Goal: Task Accomplishment & Management: Manage account settings

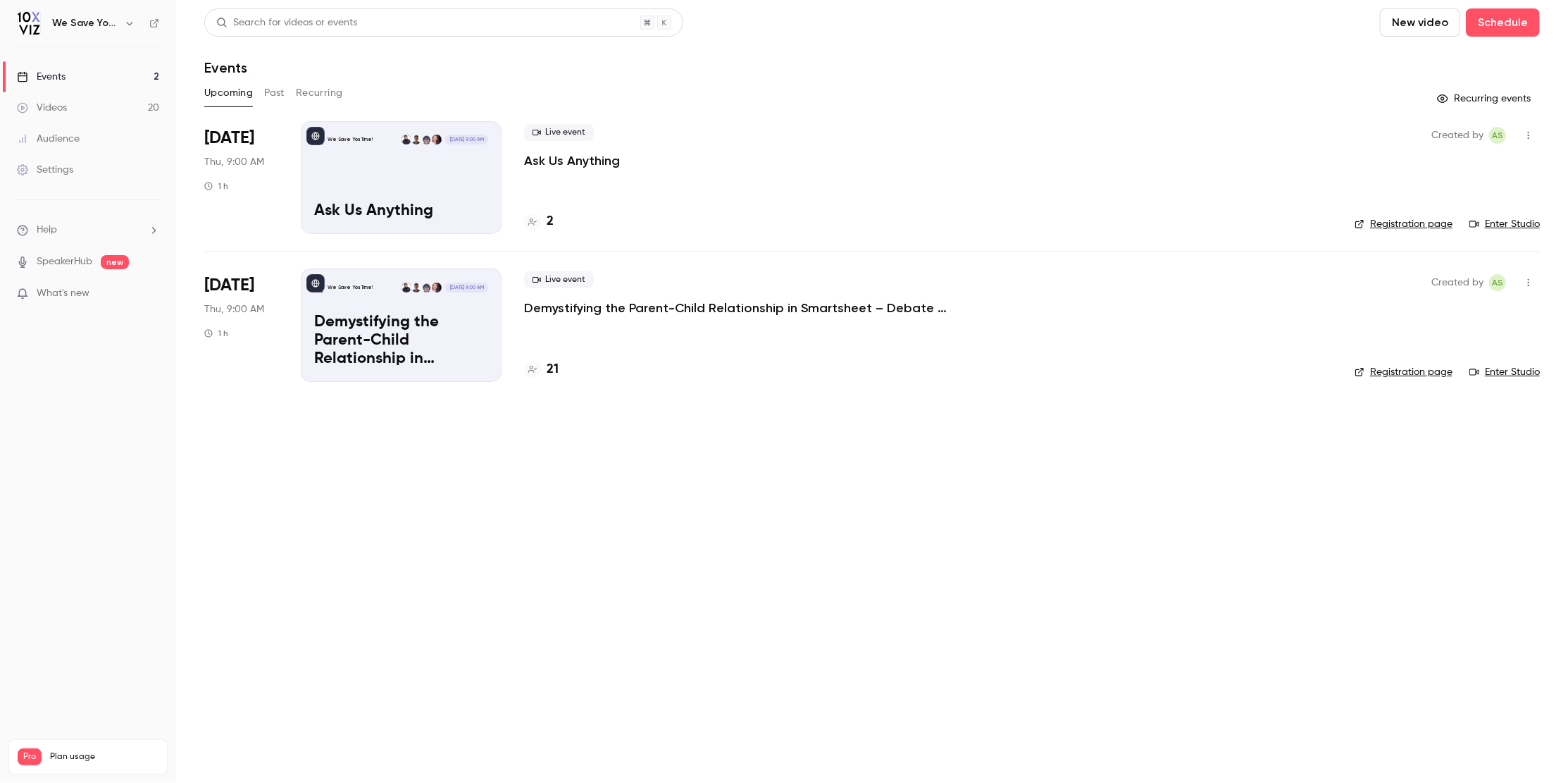
click at [578, 309] on p "Demystifying the Parent-Child Relationship in Smartsheet – Debate at the Dinner…" at bounding box center [735, 308] width 423 height 17
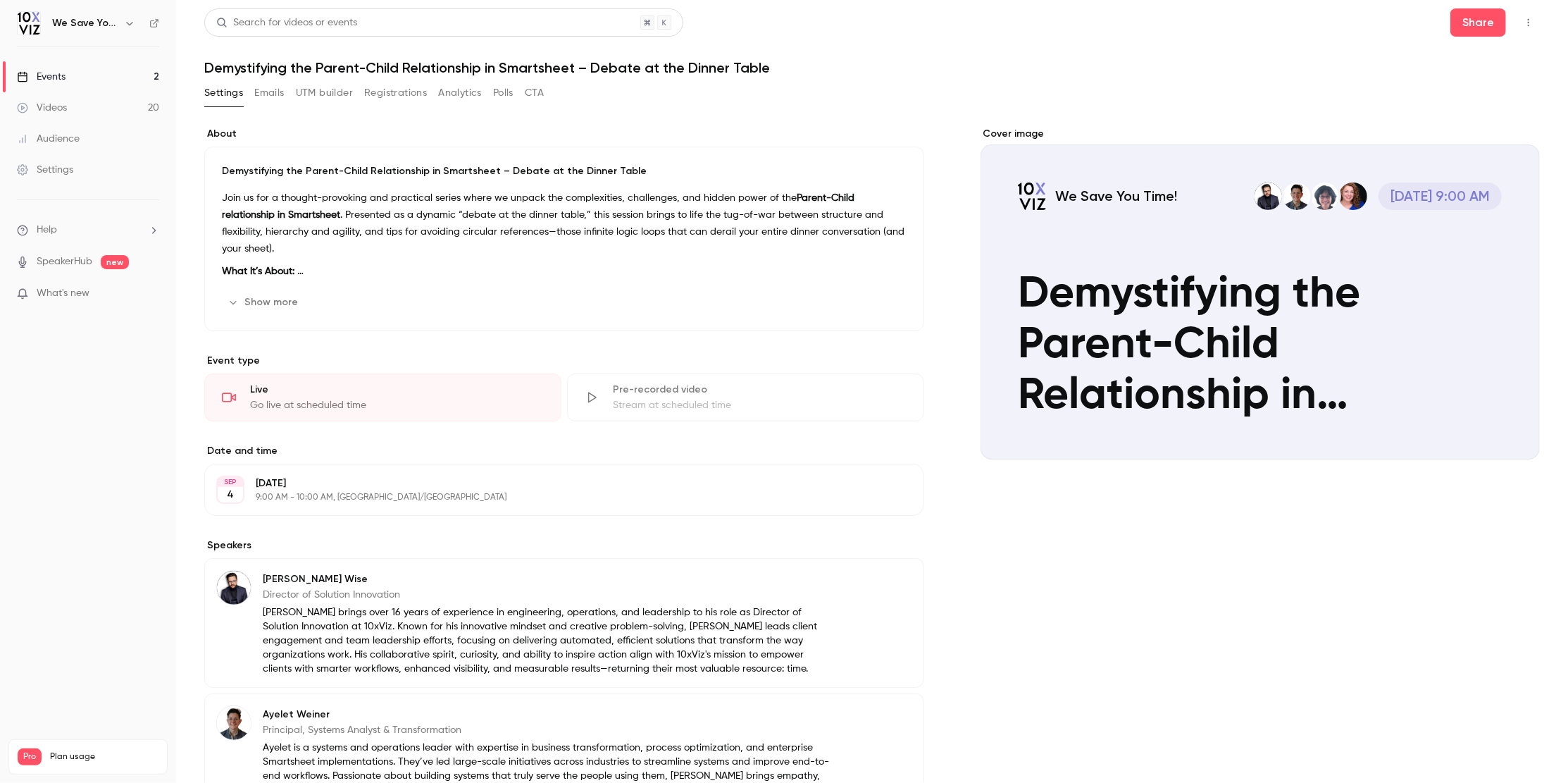
click at [384, 94] on button "Registrations" at bounding box center [395, 92] width 62 height 22
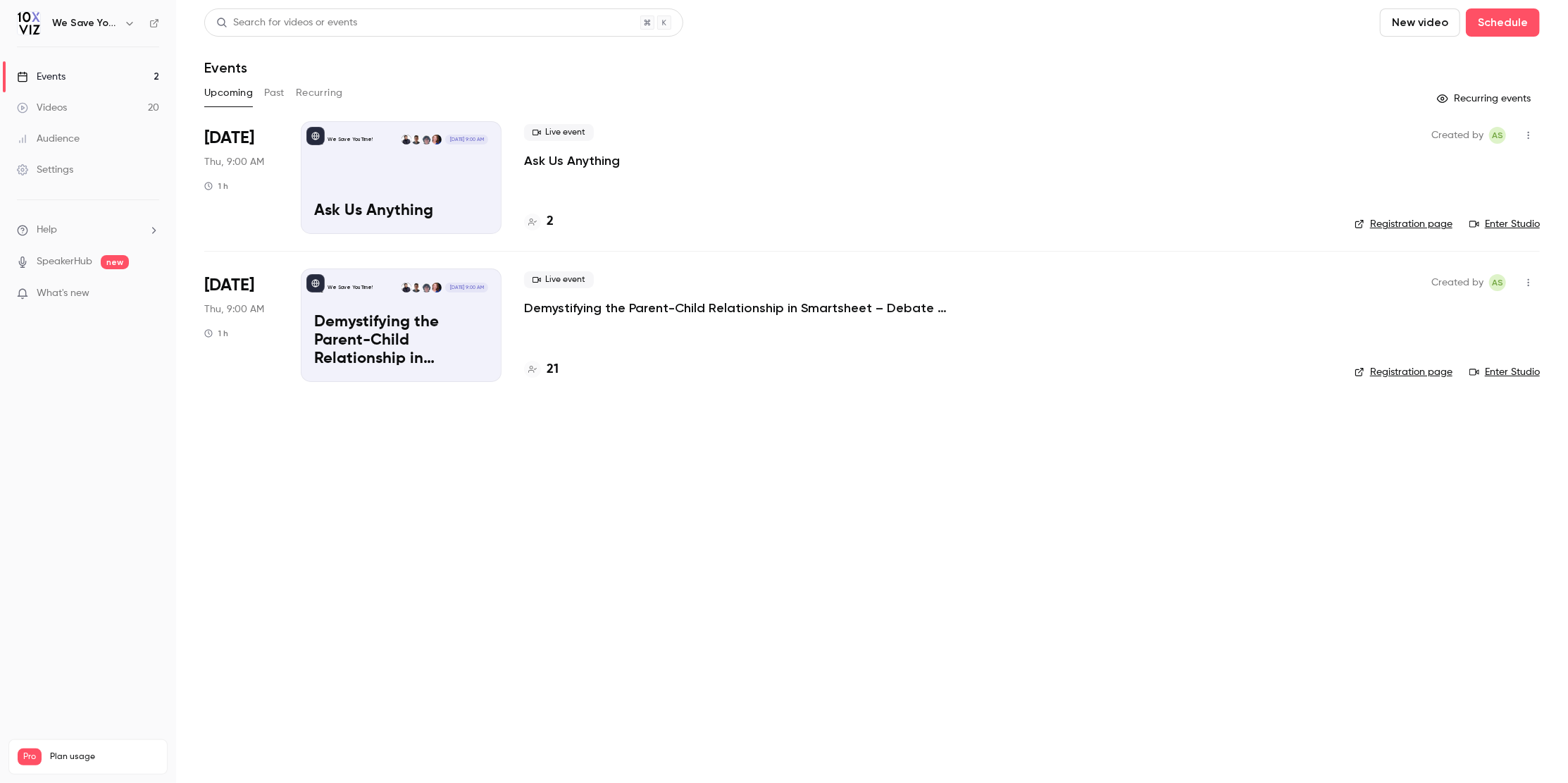
click at [603, 313] on p "Demystifying the Parent-Child Relationship in Smartsheet – Debate at the Dinner…" at bounding box center [735, 308] width 423 height 17
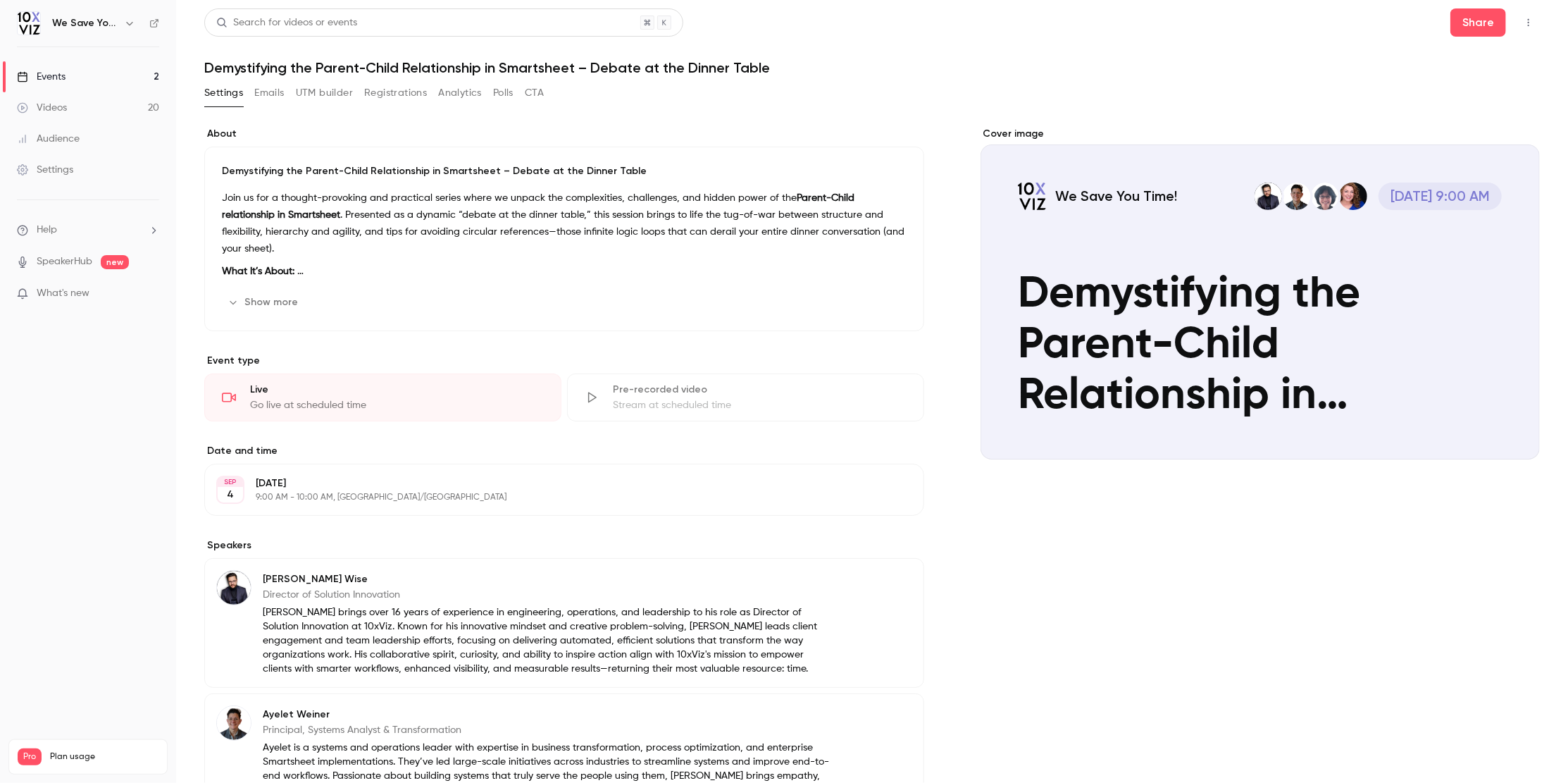
click at [271, 90] on button "Emails" at bounding box center [269, 92] width 30 height 22
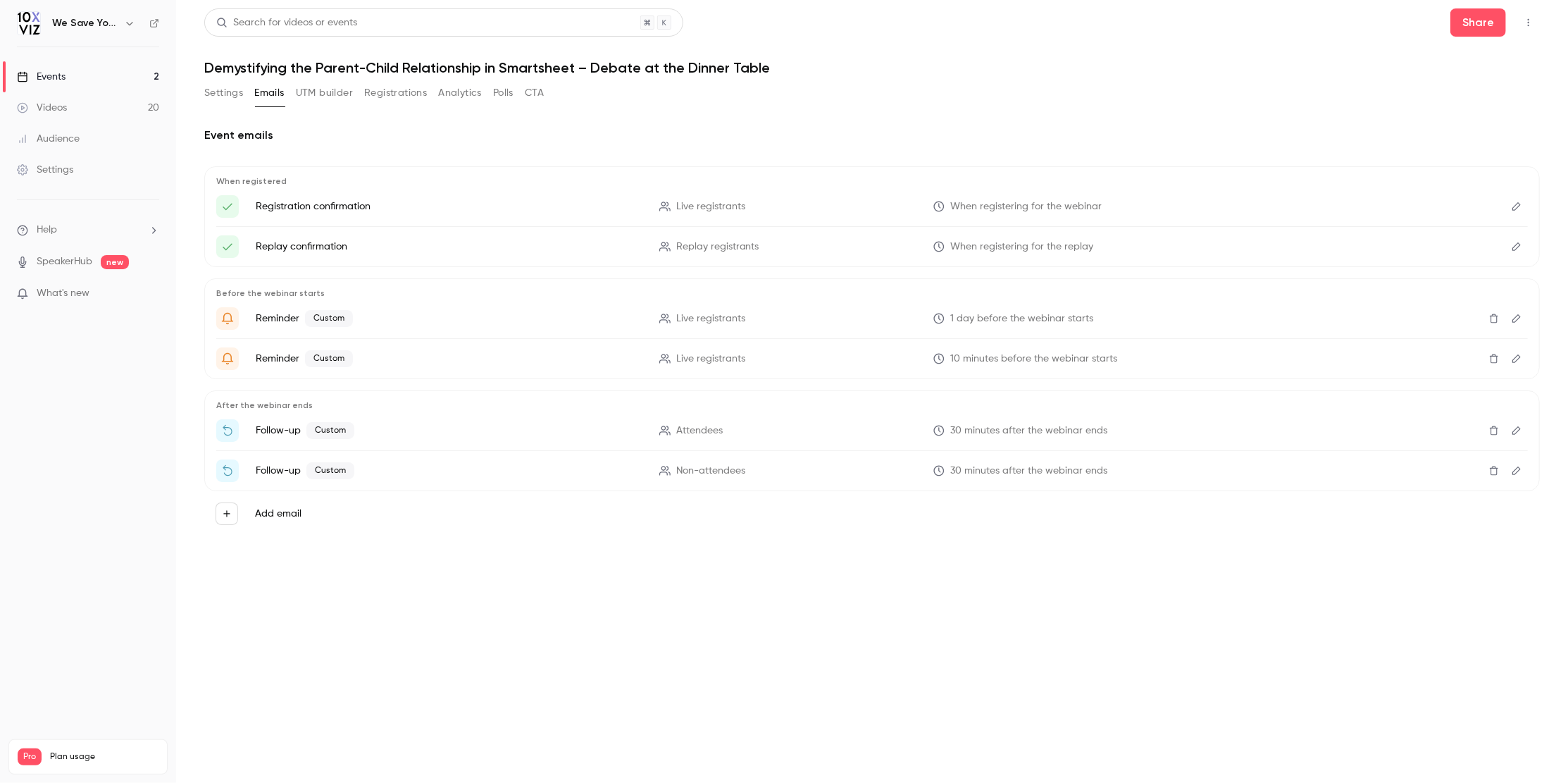
click at [1526, 322] on button "Edit" at bounding box center [1516, 318] width 22 height 22
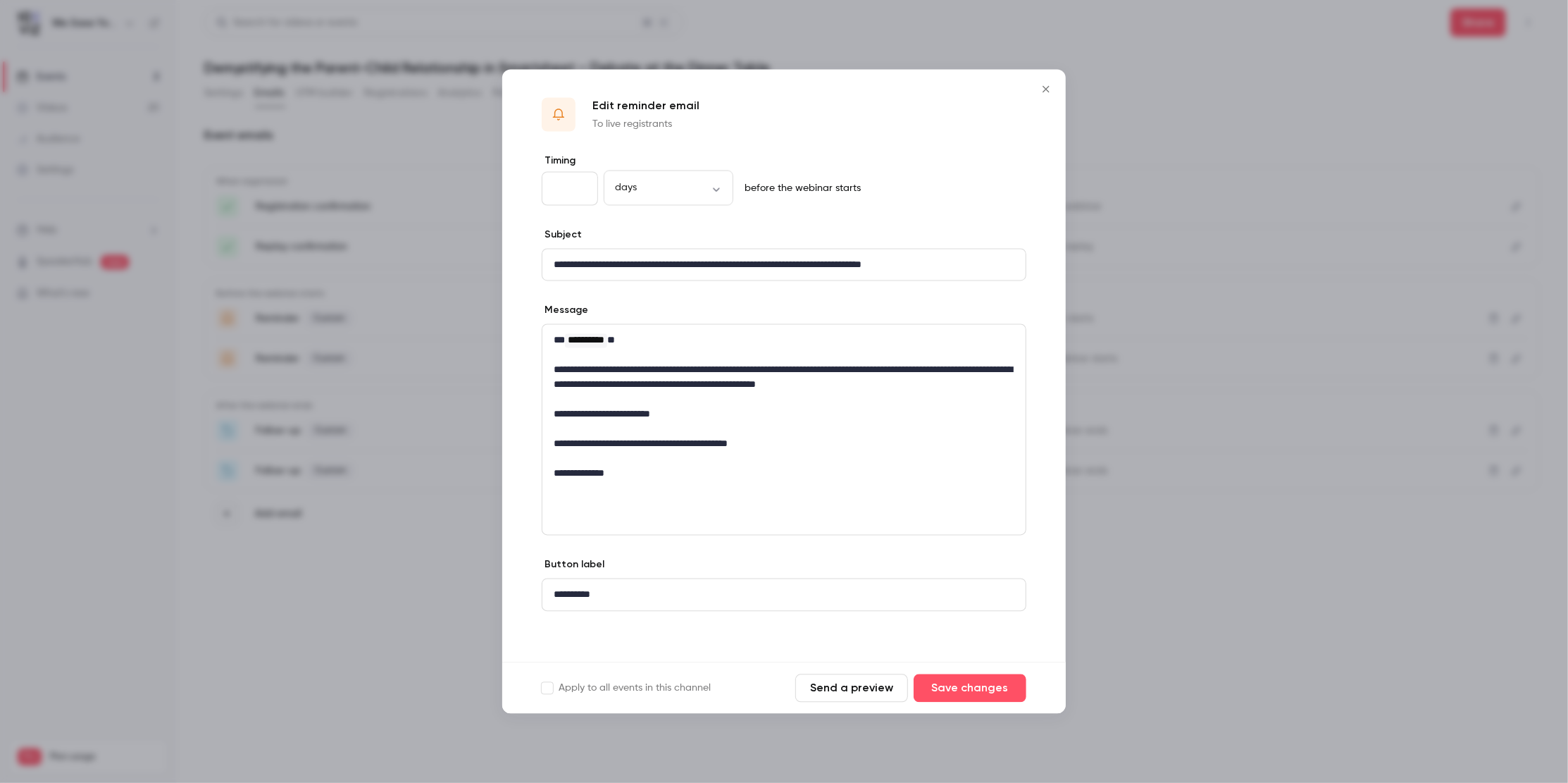
click at [1049, 90] on icon "Close" at bounding box center [1046, 89] width 17 height 12
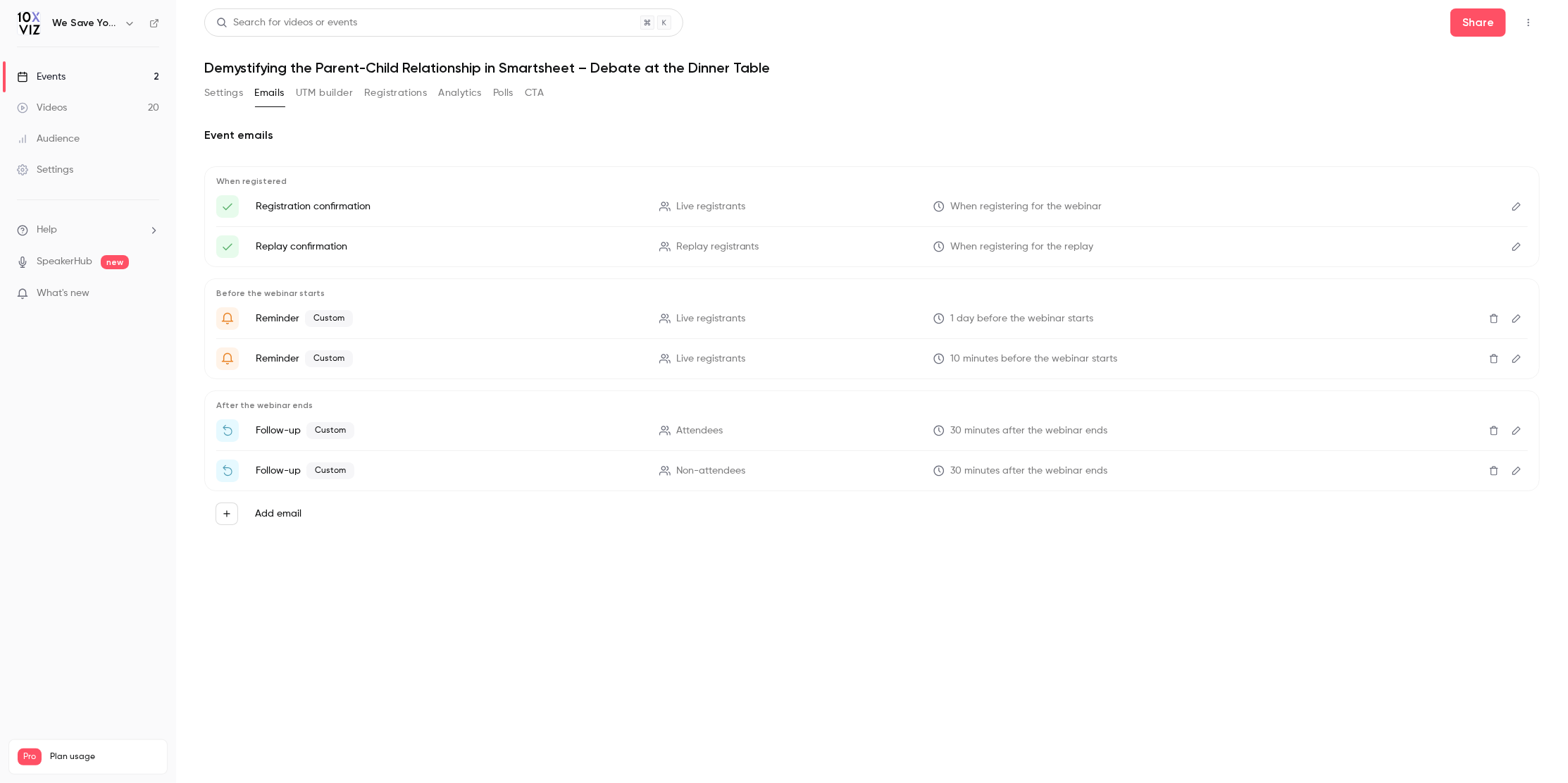
click at [1515, 428] on icon "Edit" at bounding box center [1517, 430] width 12 height 10
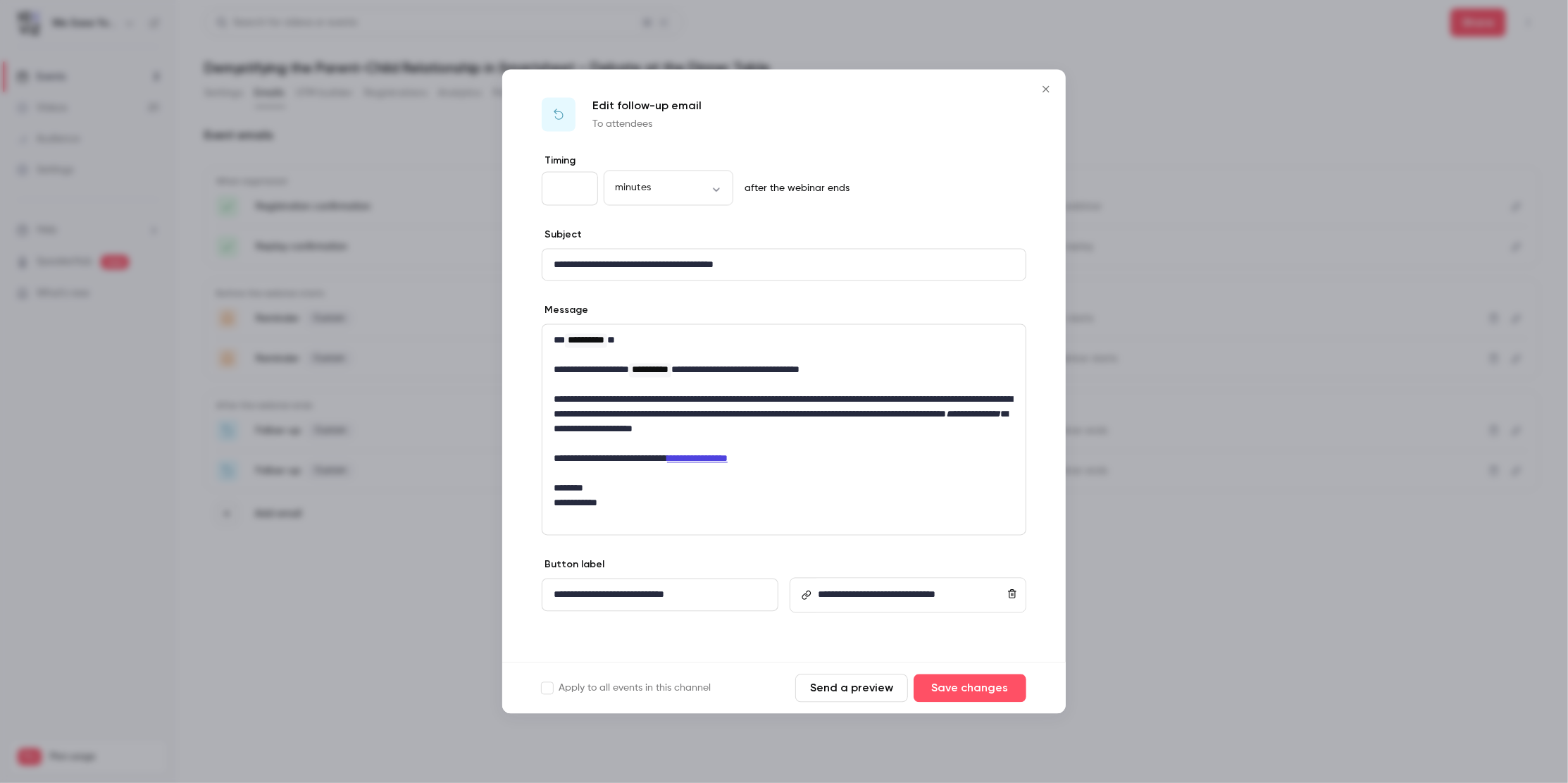
click at [1049, 92] on icon "Close" at bounding box center [1046, 89] width 17 height 12
